Goal: Task Accomplishment & Management: Manage account settings

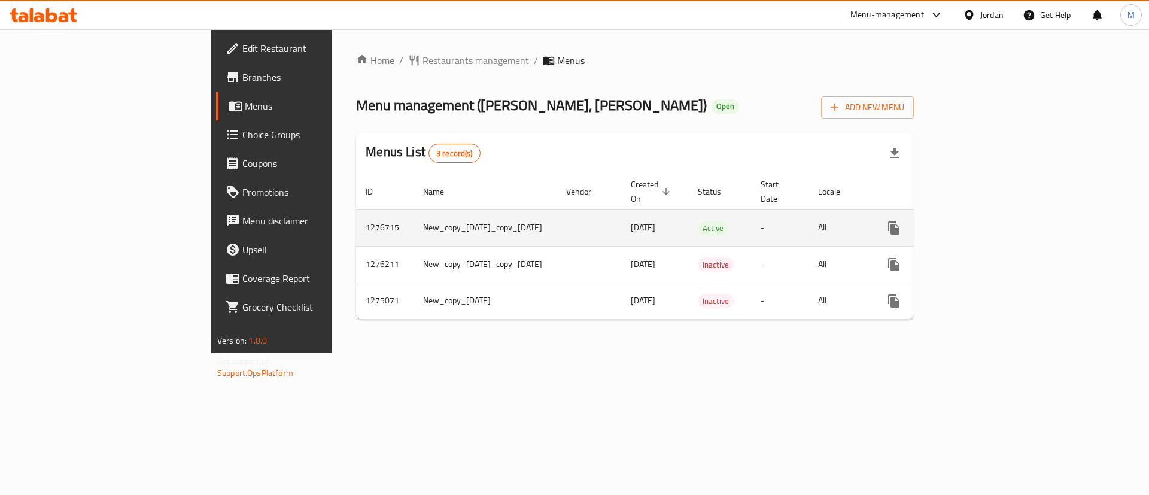
click at [987, 221] on icon "enhanced table" at bounding box center [980, 228] width 14 height 14
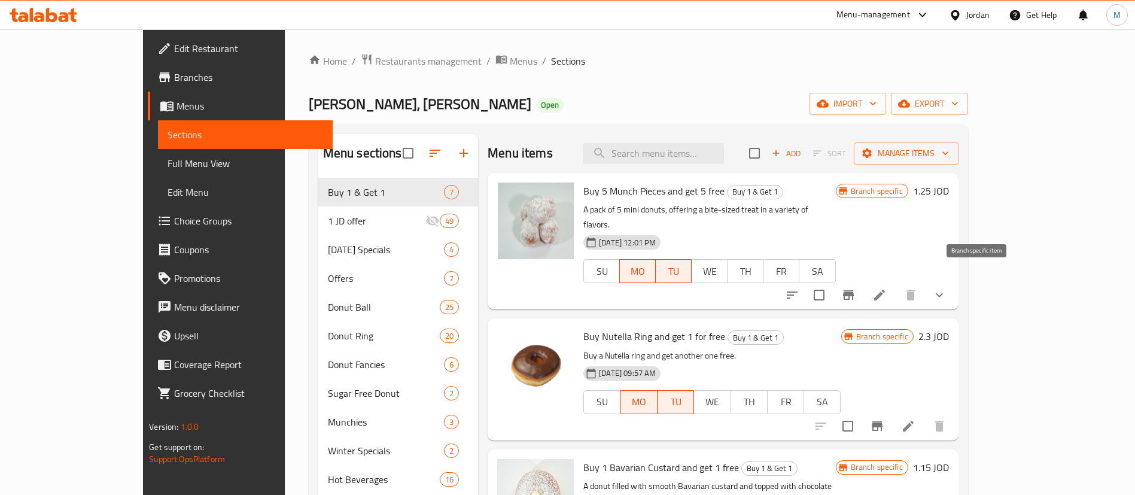
click at [856, 288] on icon "Branch-specific-item" at bounding box center [848, 295] width 14 height 14
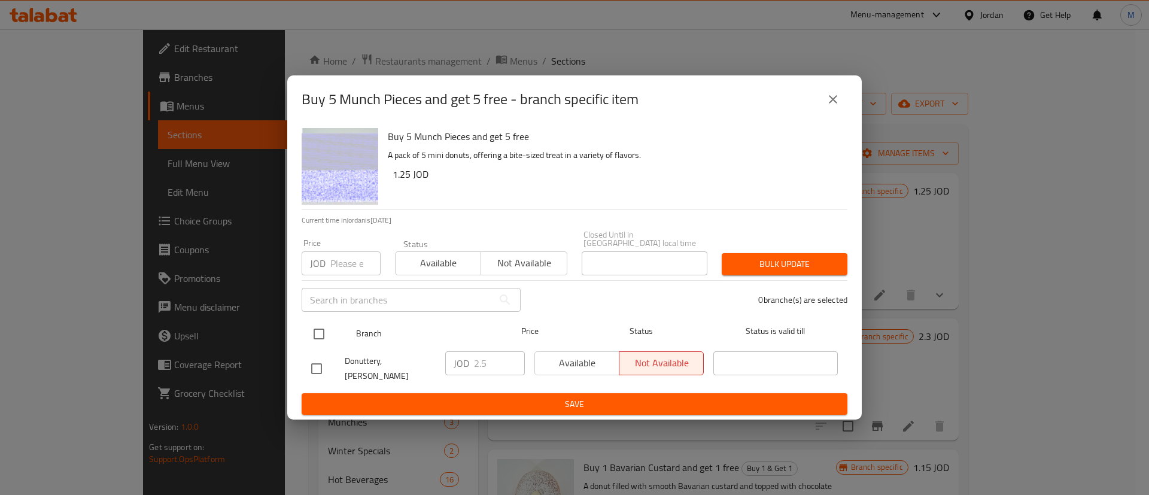
click at [326, 328] on input "checkbox" at bounding box center [318, 333] width 25 height 25
checkbox input "true"
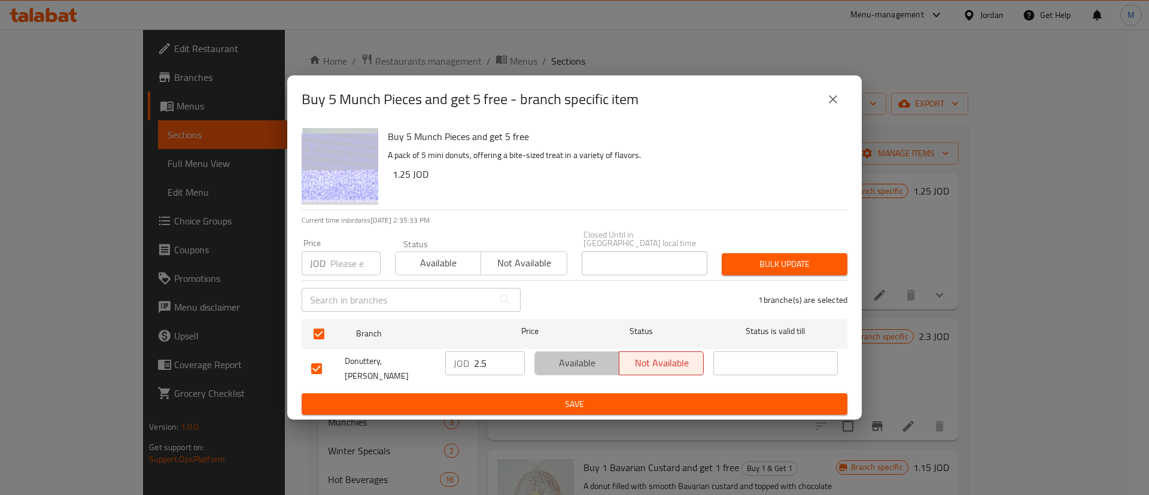
click at [568, 357] on span "Available" at bounding box center [577, 362] width 75 height 17
click at [583, 397] on span "Save" at bounding box center [574, 404] width 527 height 15
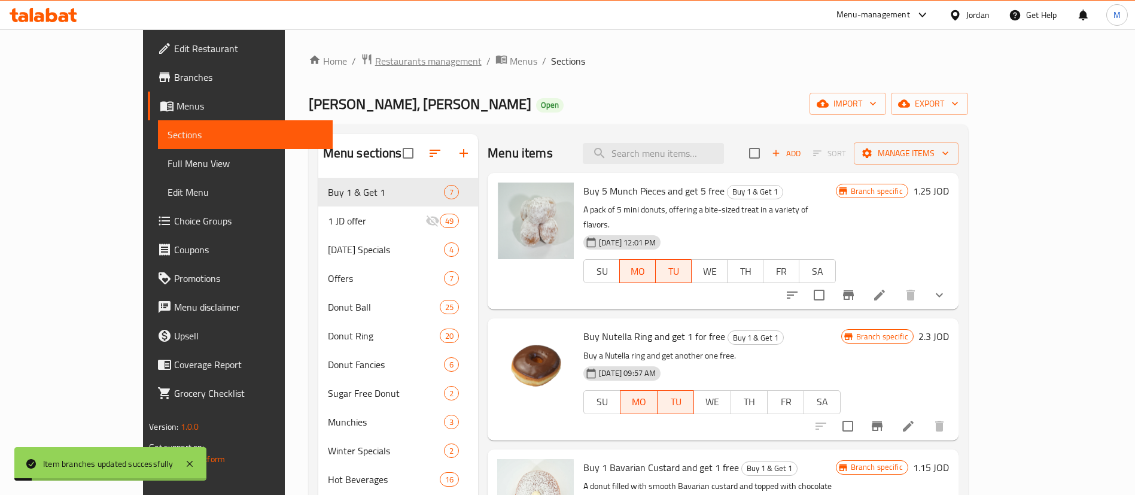
click at [375, 63] on span "Restaurants management" at bounding box center [428, 61] width 106 height 14
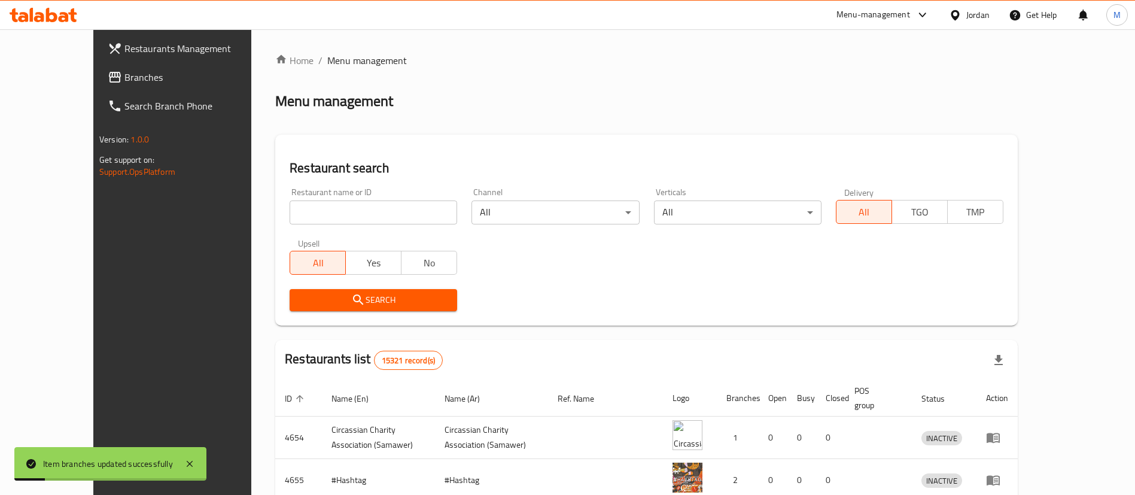
click at [342, 209] on div "Home / Menu management Menu management Restaurant search Restaurant name or ID …" at bounding box center [646, 428] width 743 height 751
click at [342, 208] on input "search" at bounding box center [374, 212] width 168 height 24
type input "donutt"
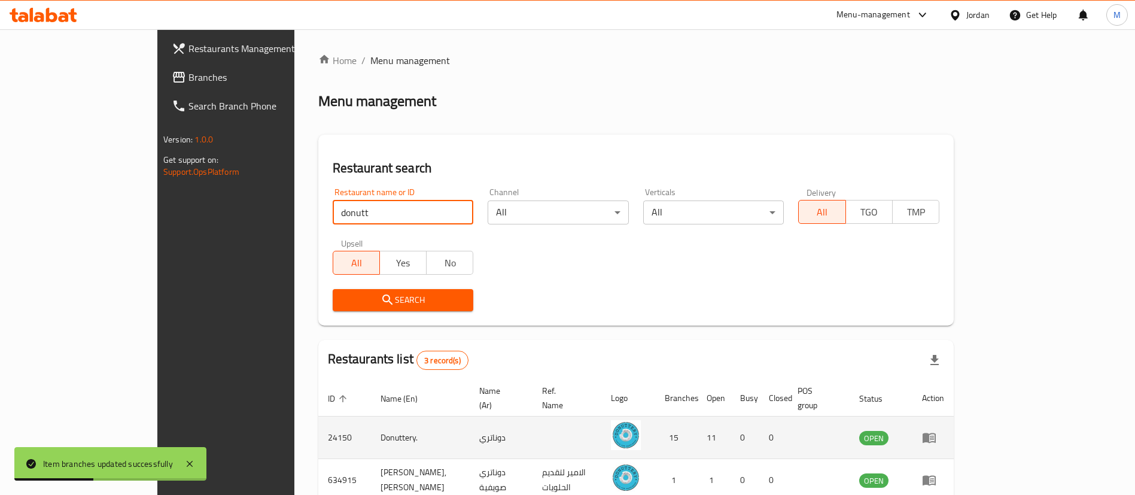
scroll to position [101, 0]
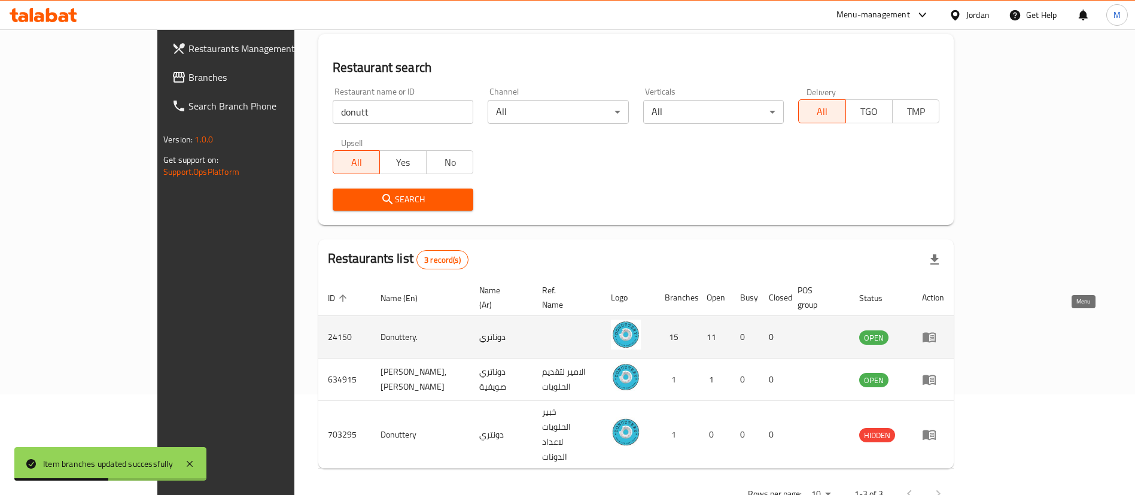
click at [936, 333] on icon "enhanced table" at bounding box center [929, 338] width 13 height 10
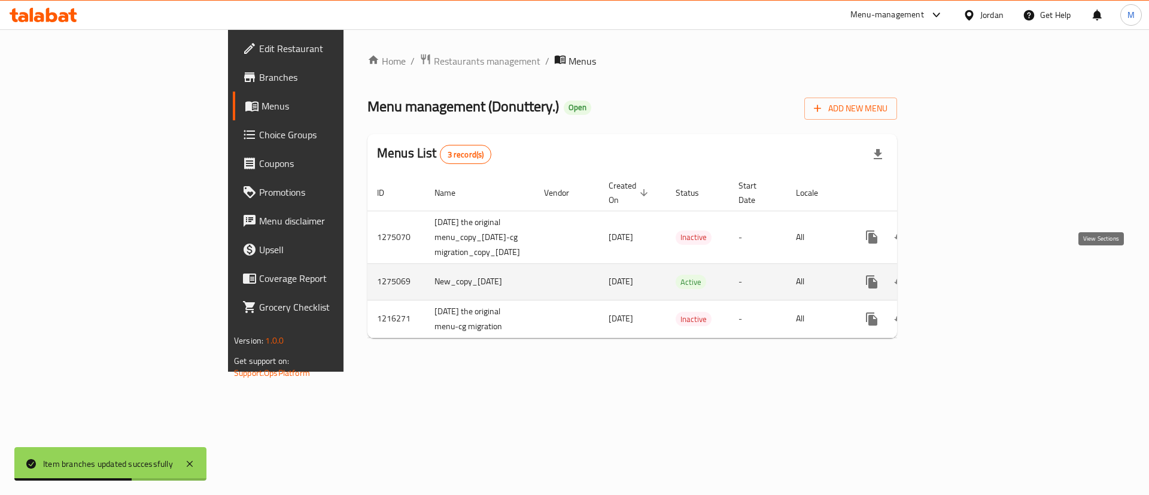
click at [965, 275] on icon "enhanced table" at bounding box center [958, 282] width 14 height 14
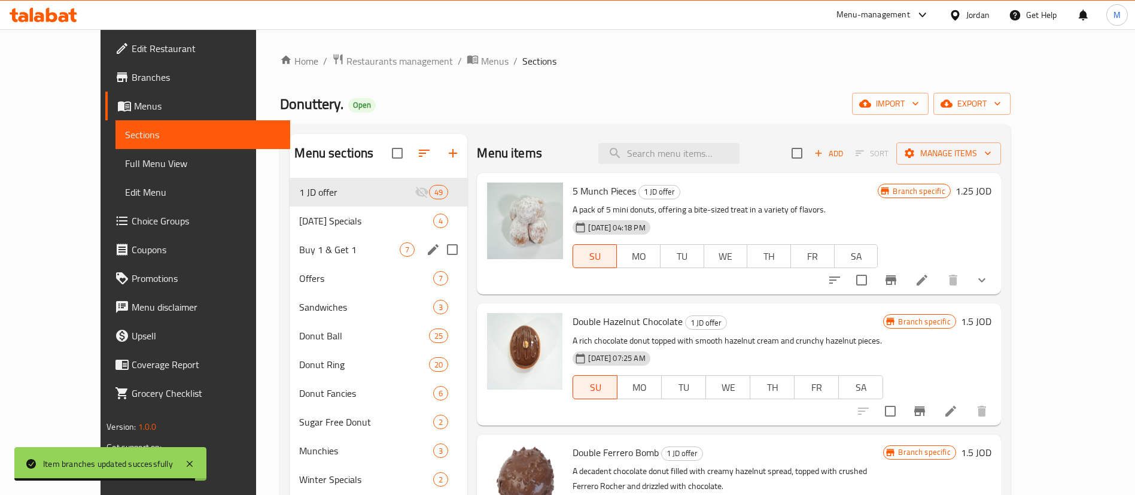
click at [340, 240] on div "Buy 1 & Get 1 7" at bounding box center [379, 249] width 178 height 29
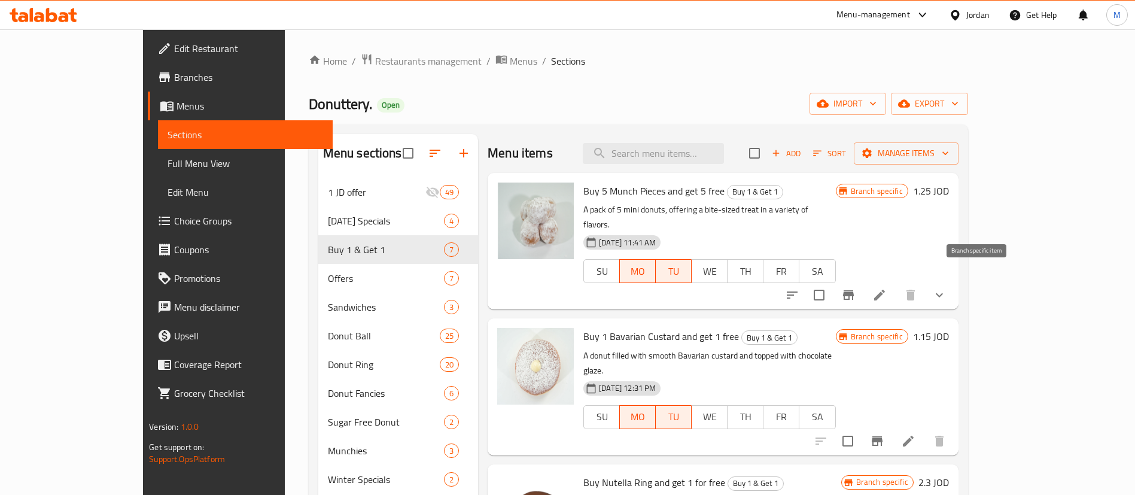
click at [863, 281] on button "Branch-specific-item" at bounding box center [848, 295] width 29 height 29
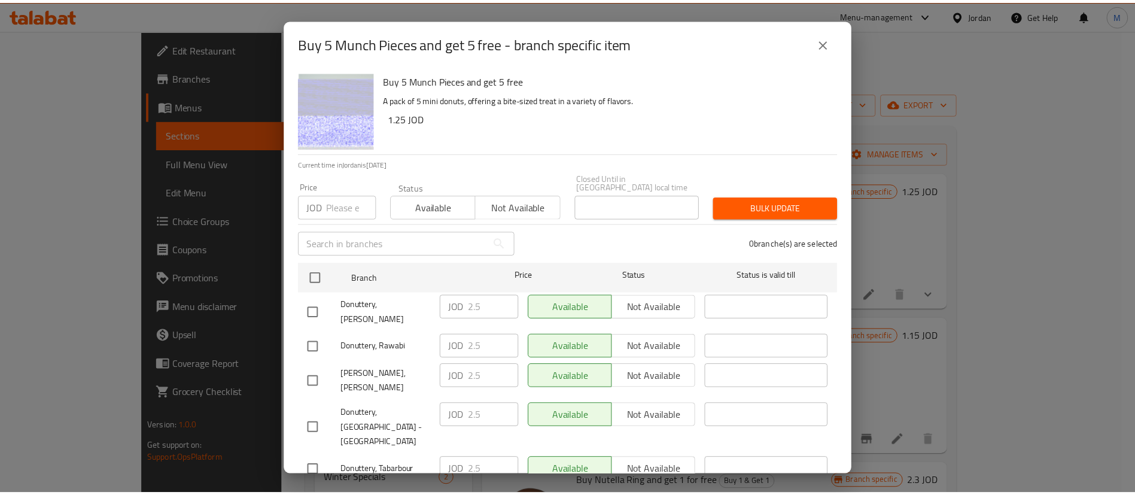
scroll to position [346, 0]
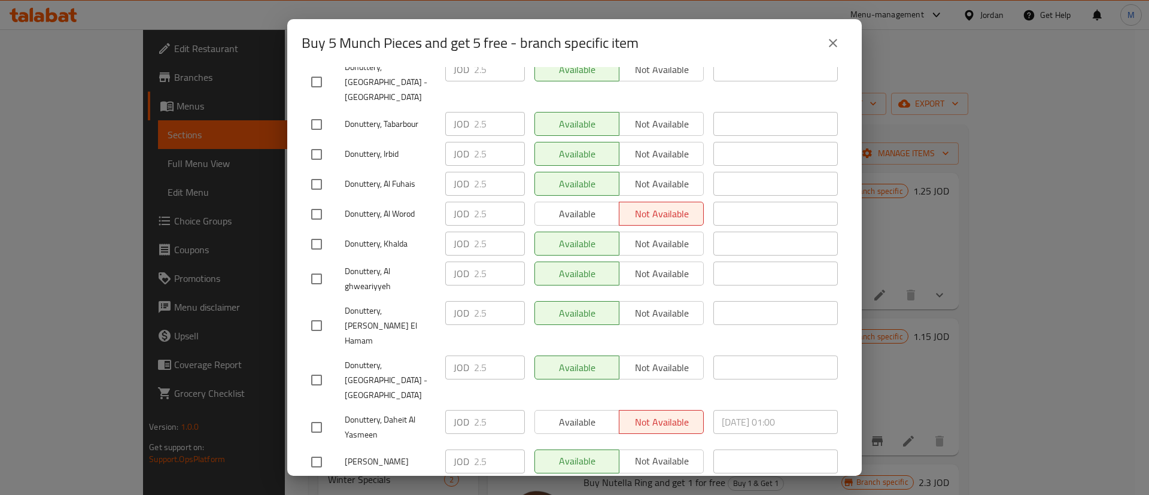
click at [830, 39] on icon "close" at bounding box center [833, 43] width 14 height 14
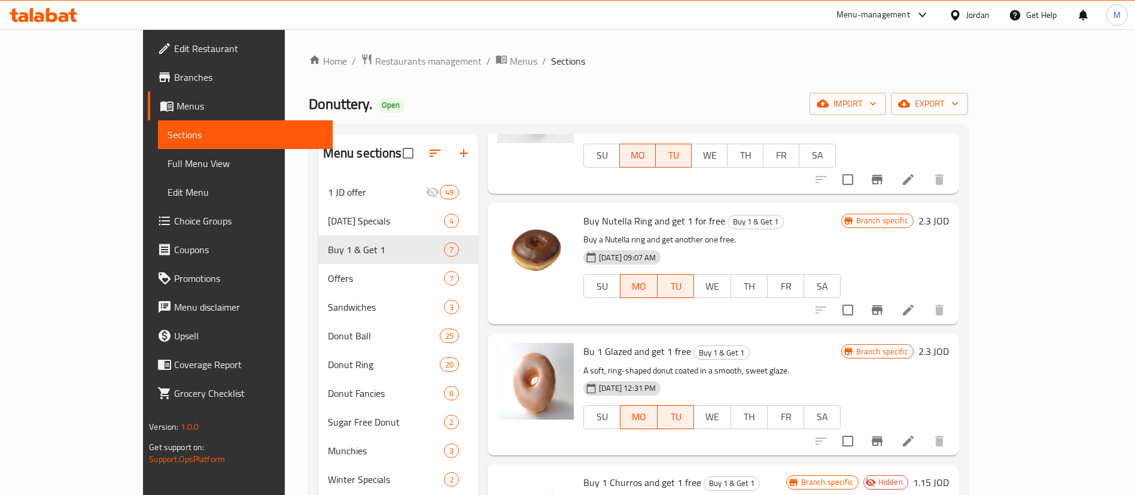
scroll to position [262, 0]
click at [915, 433] on icon at bounding box center [908, 440] width 14 height 14
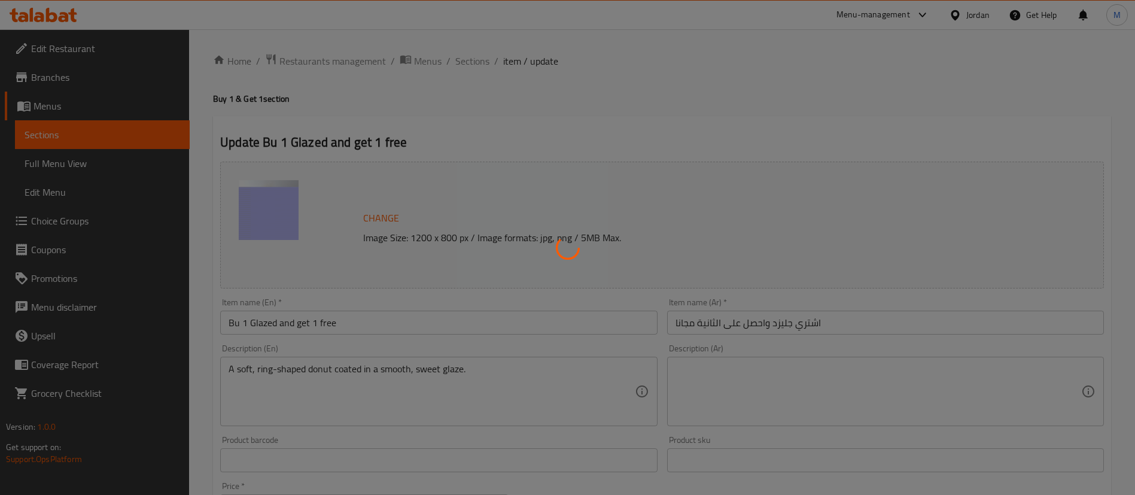
click at [243, 321] on div at bounding box center [567, 247] width 1135 height 495
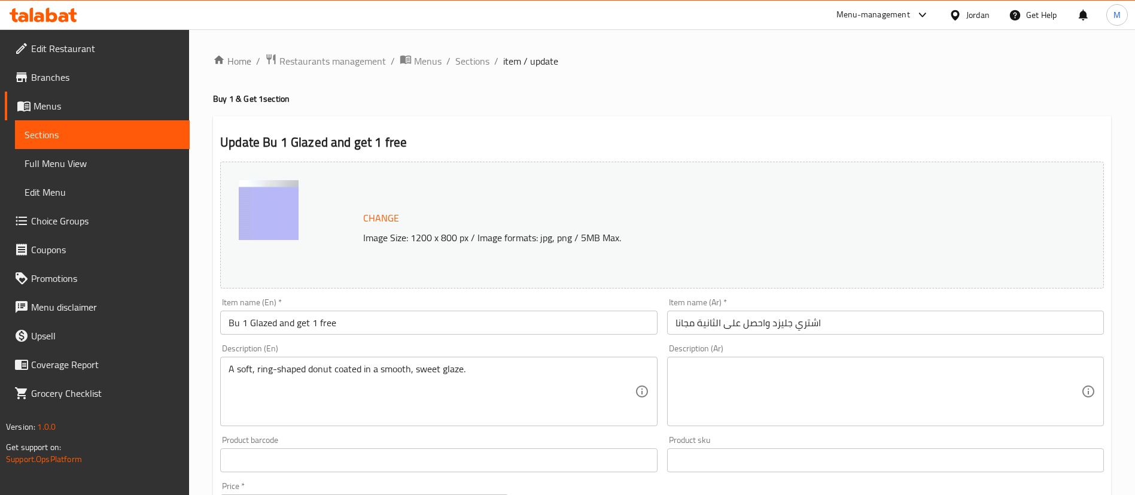
click at [242, 325] on input "Bu 1 Glazed and get 1 free" at bounding box center [438, 323] width 437 height 24
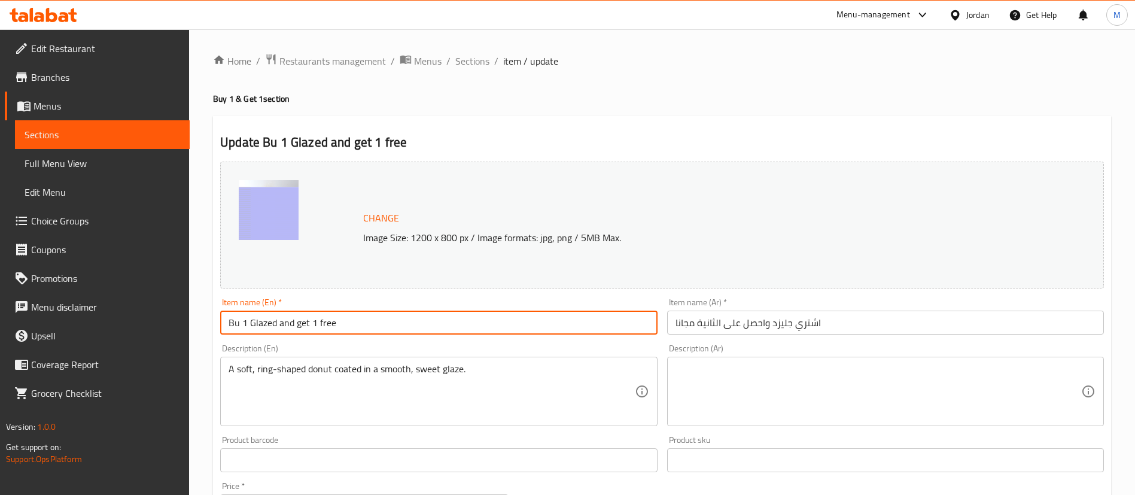
click at [240, 323] on input "Bu 1 Glazed and get 1 free" at bounding box center [438, 323] width 437 height 24
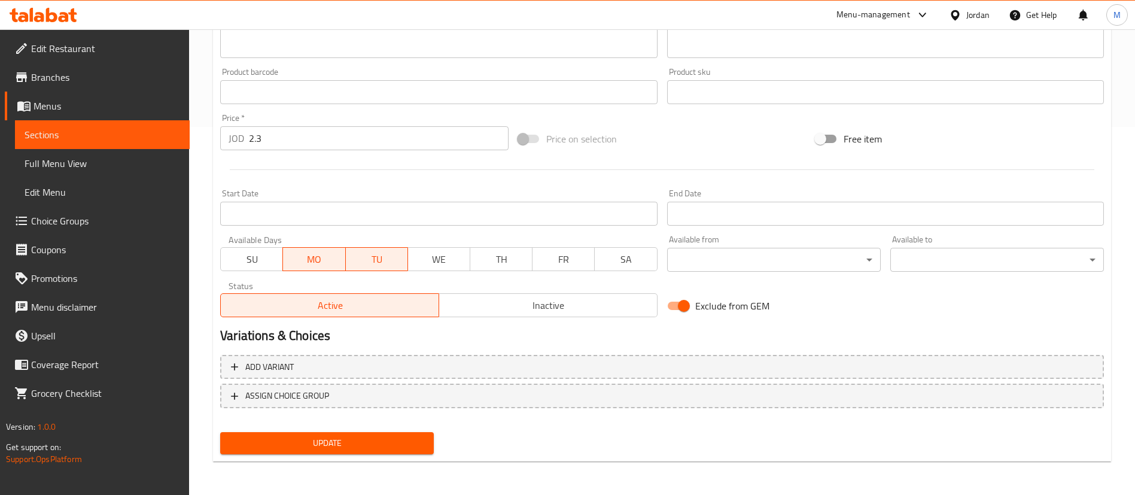
type input "Buy 1 Glazed and get 1 free"
click at [392, 437] on span "Update" at bounding box center [327, 443] width 194 height 15
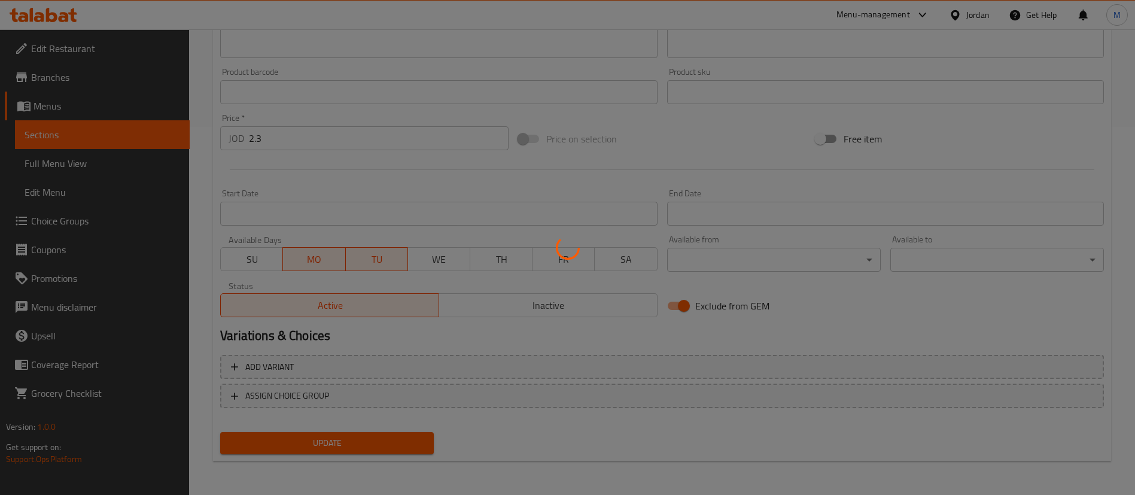
scroll to position [0, 0]
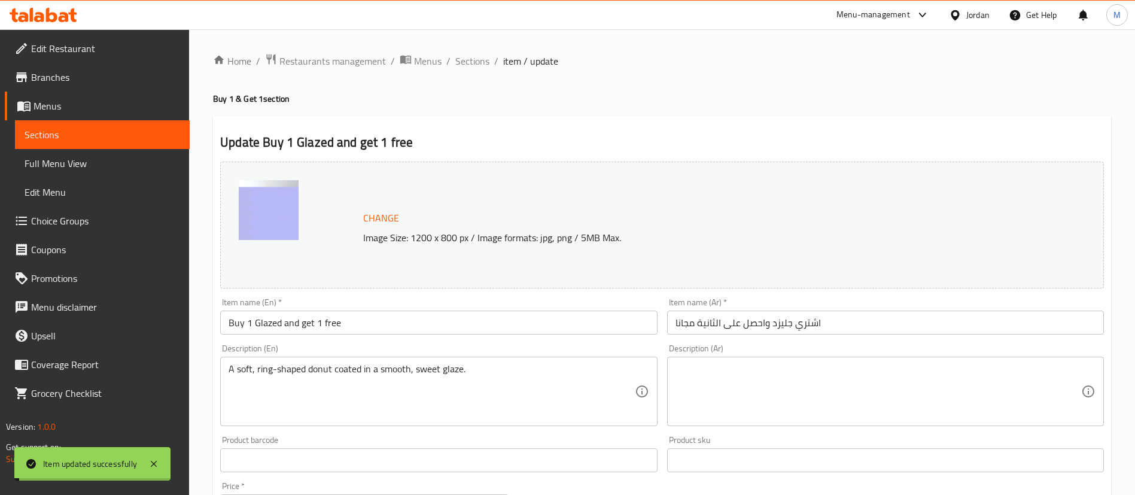
click at [469, 56] on span "Sections" at bounding box center [472, 61] width 34 height 14
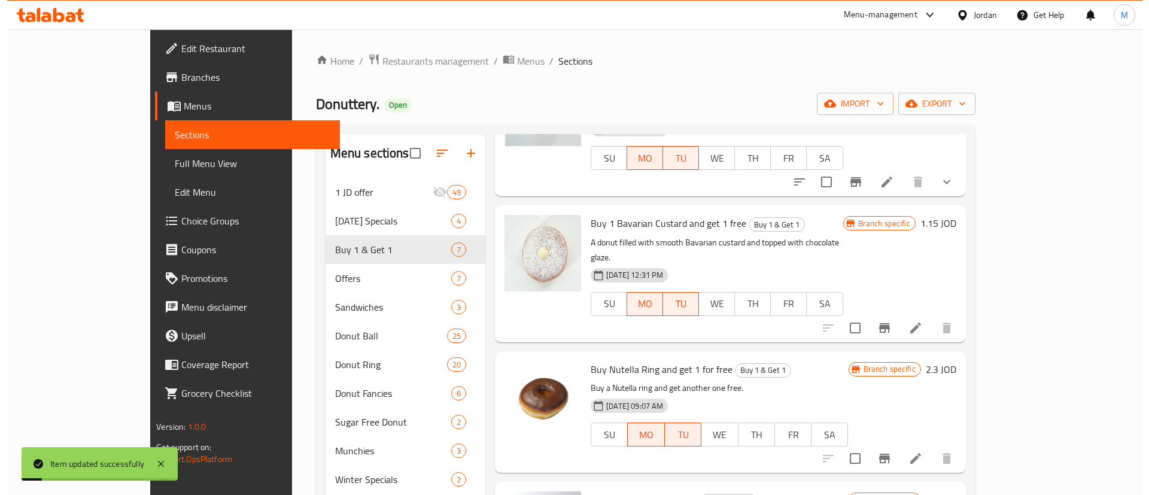
scroll to position [130, 0]
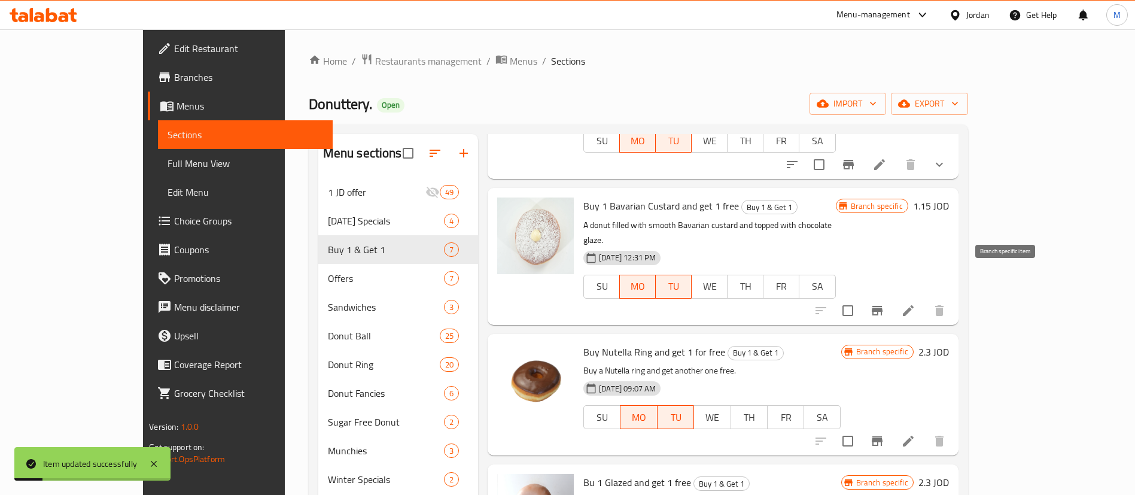
click at [884, 303] on icon "Branch-specific-item" at bounding box center [877, 310] width 14 height 14
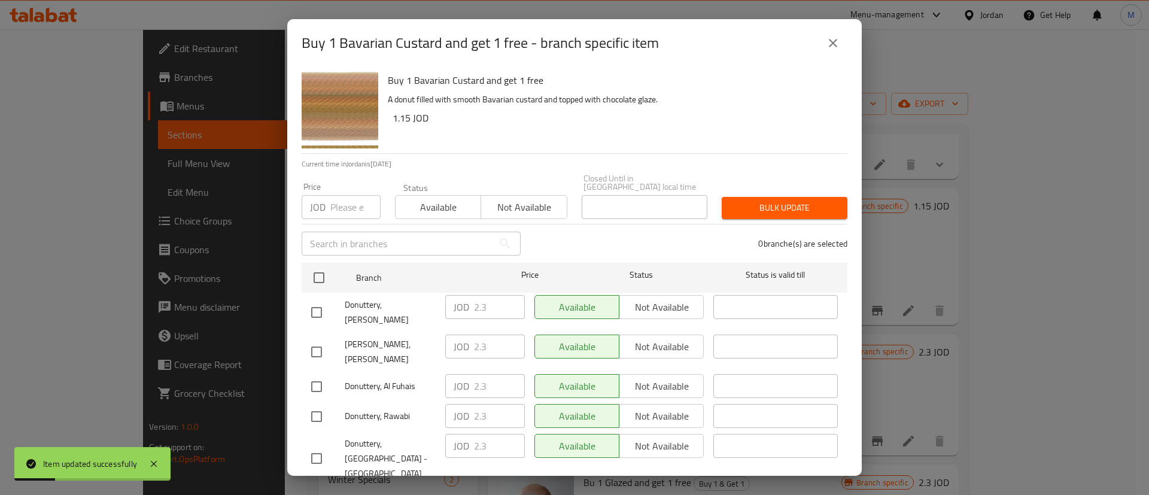
scroll to position [346, 0]
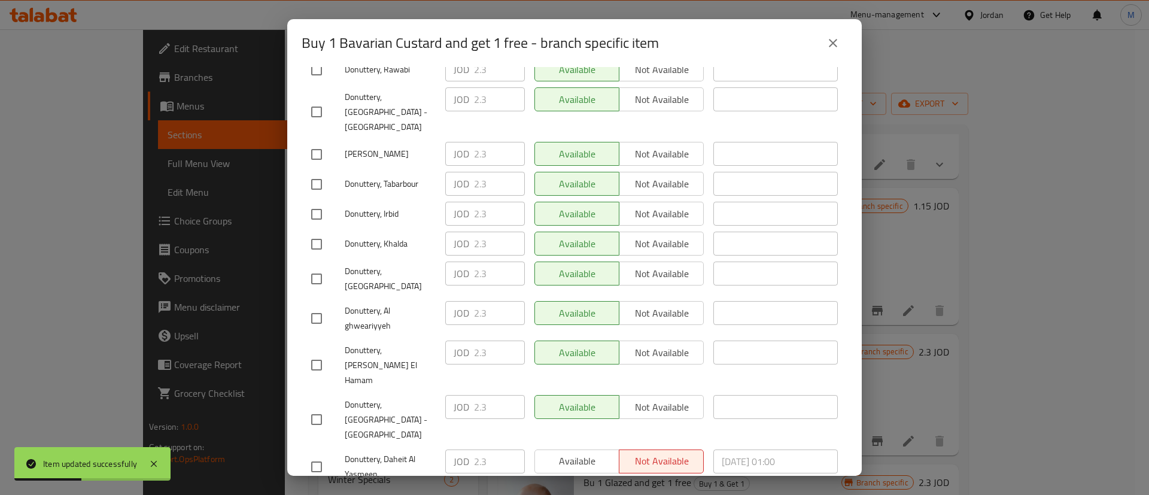
click at [833, 45] on icon "close" at bounding box center [833, 43] width 14 height 14
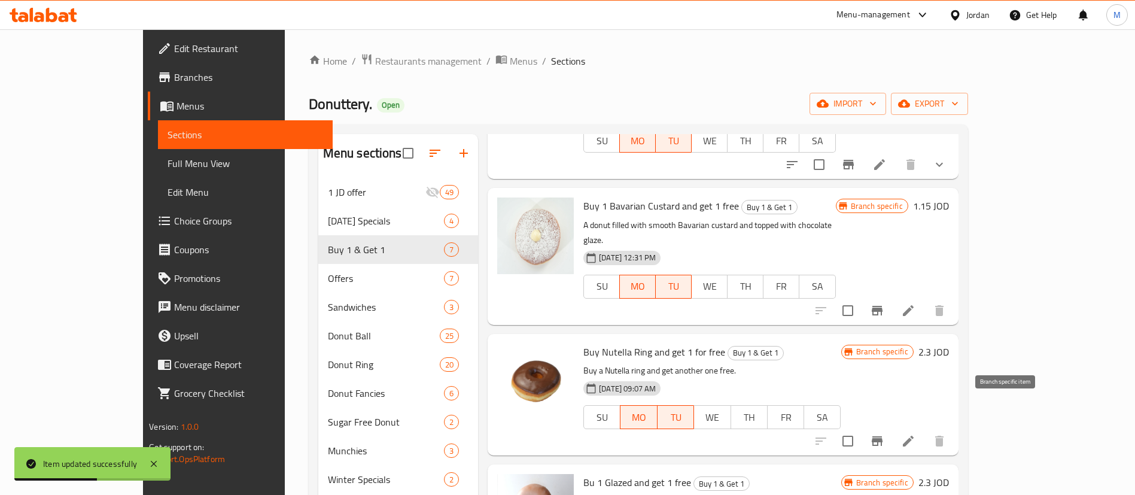
click at [883, 436] on icon "Branch-specific-item" at bounding box center [877, 441] width 11 height 10
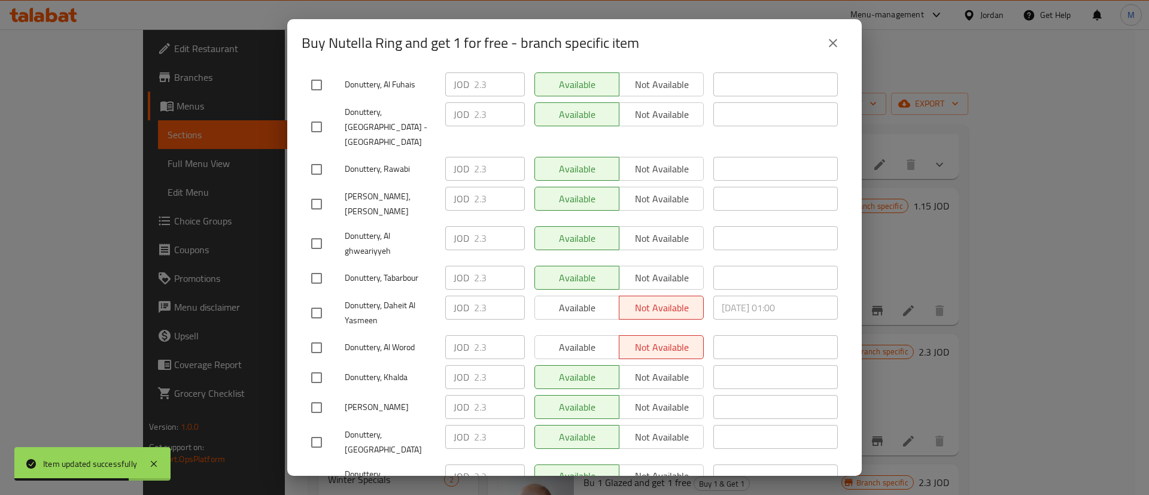
click at [382, 298] on span "Donuttery, Daheit Al Yasmeen" at bounding box center [390, 313] width 91 height 30
click at [409, 298] on span "Donuttery, Daheit Al Yasmeen" at bounding box center [390, 313] width 91 height 30
drag, startPoint x: 394, startPoint y: 272, endPoint x: 385, endPoint y: 261, distance: 13.6
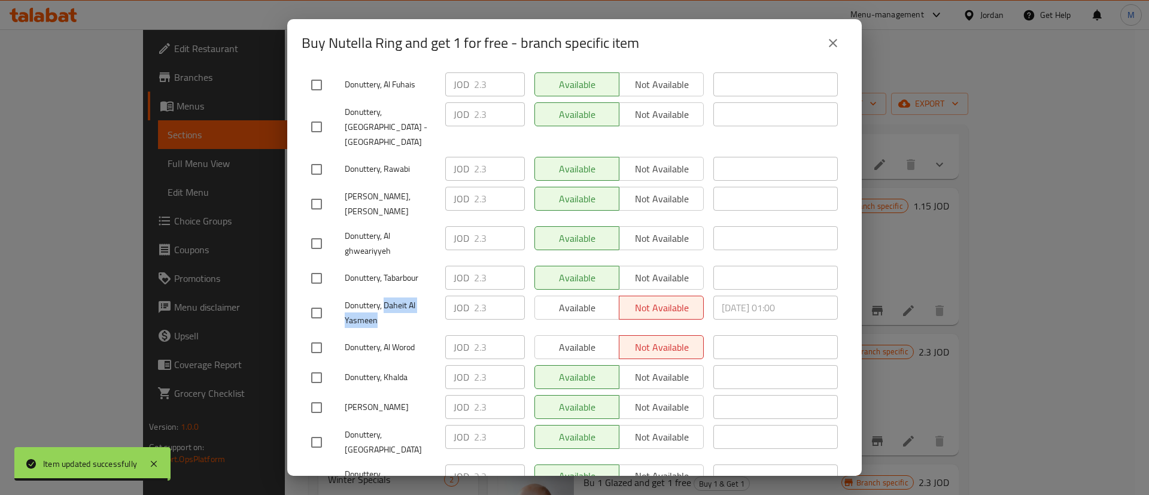
click at [385, 298] on span "Donuttery, Daheit Al Yasmeen" at bounding box center [390, 313] width 91 height 30
copy span "Daheit Al Yasmeen"
